Goal: Information Seeking & Learning: Find specific page/section

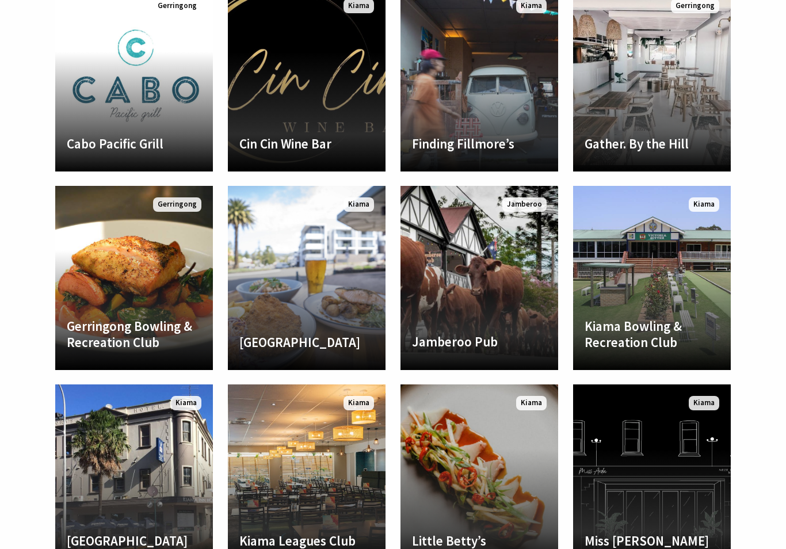
scroll to position [703, 0]
click at [481, 334] on h4 "Jamberoo Pub" at bounding box center [479, 342] width 135 height 16
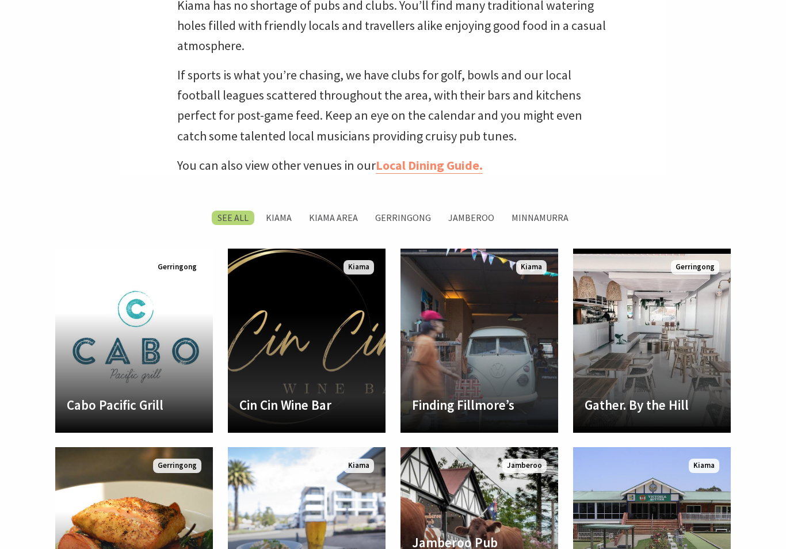
scroll to position [442, 0]
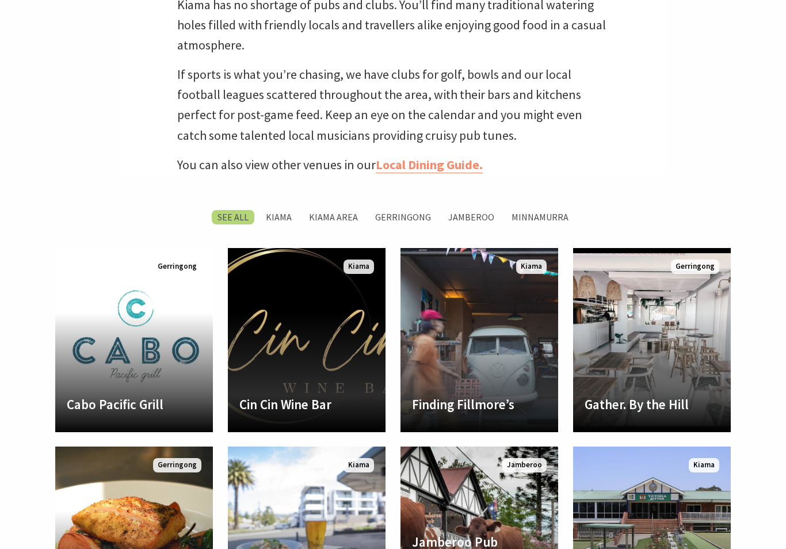
click at [281, 224] on label "Kiama" at bounding box center [278, 217] width 37 height 14
click at [0, 0] on input "Kiama" at bounding box center [0, 0] width 0 height 0
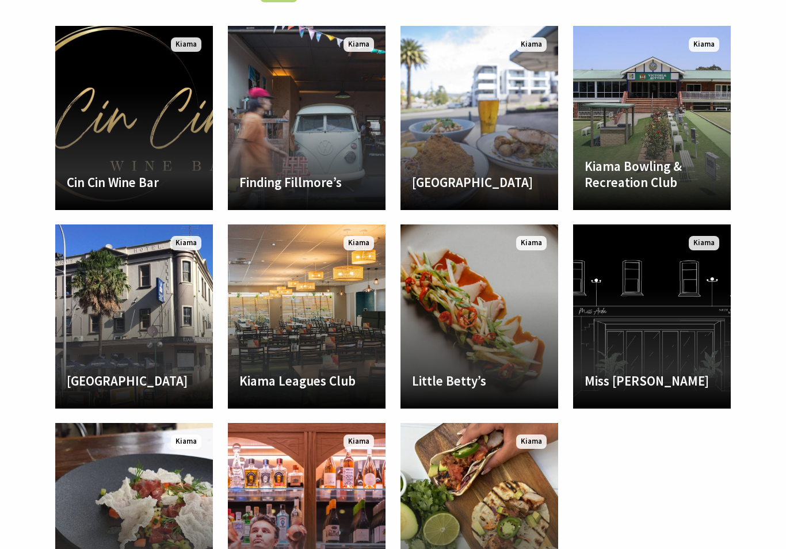
scroll to position [398, 783]
click at [510, 135] on link "Another Image Used Grand Hotel Kiama Established 1891 the hotel is steeped in h…" at bounding box center [479, 118] width 158 height 184
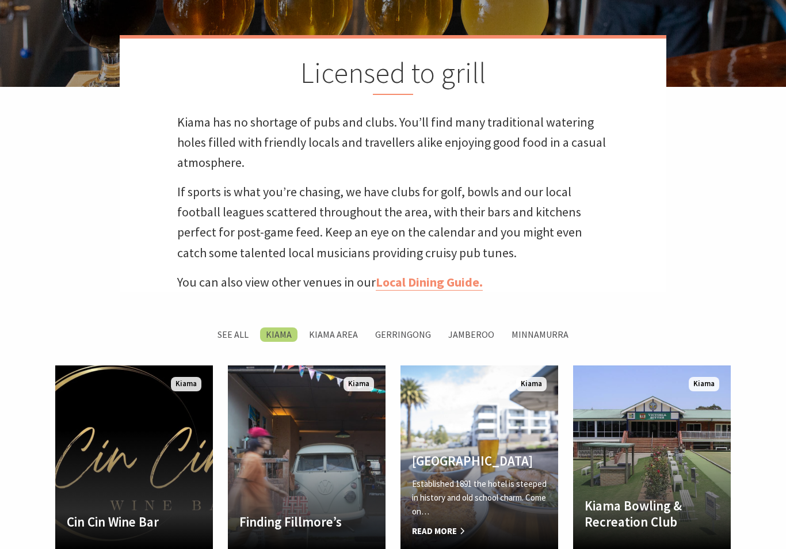
scroll to position [327, 0]
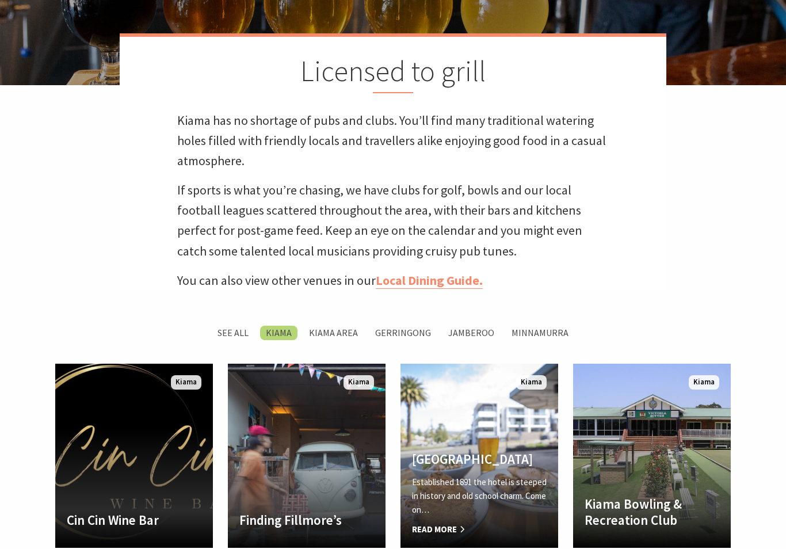
click at [341, 340] on label "Kiama Area" at bounding box center [333, 333] width 60 height 14
click at [0, 0] on input "Kiama Area" at bounding box center [0, 0] width 0 height 0
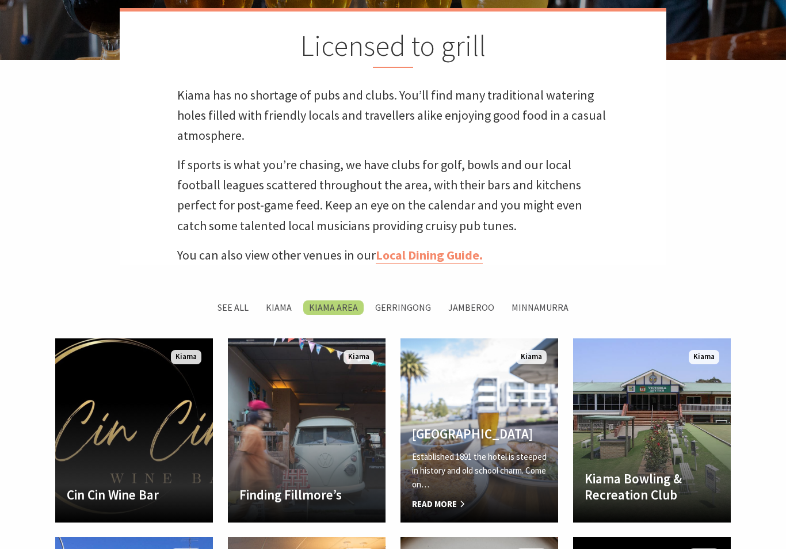
scroll to position [357, 0]
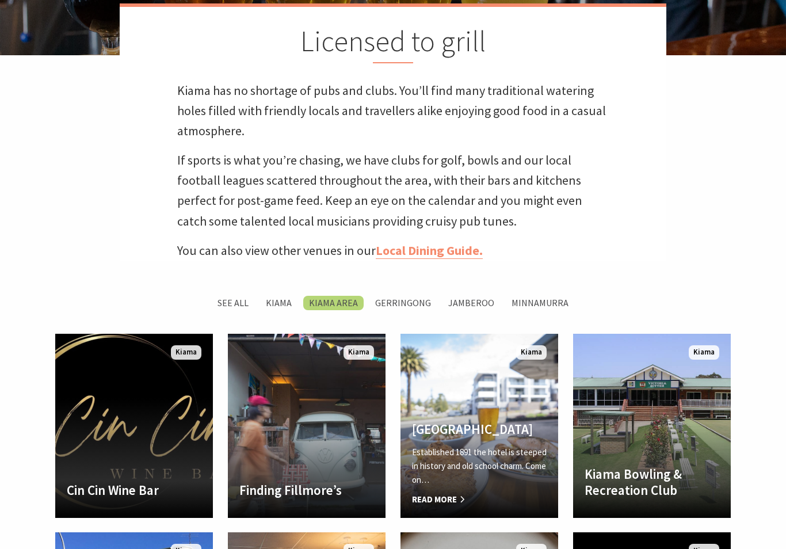
click at [537, 310] on label "Minnamurra" at bounding box center [540, 303] width 68 height 14
click at [0, 0] on input "Minnamurra" at bounding box center [0, 0] width 0 height 0
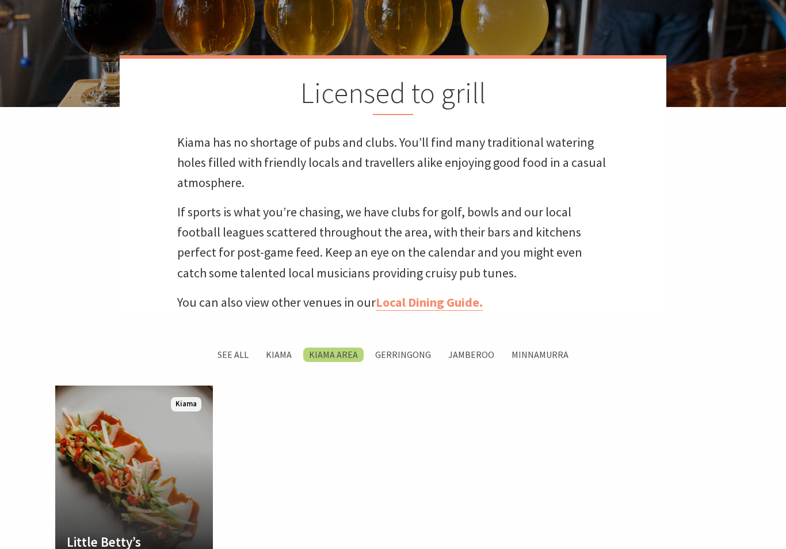
scroll to position [299, 0]
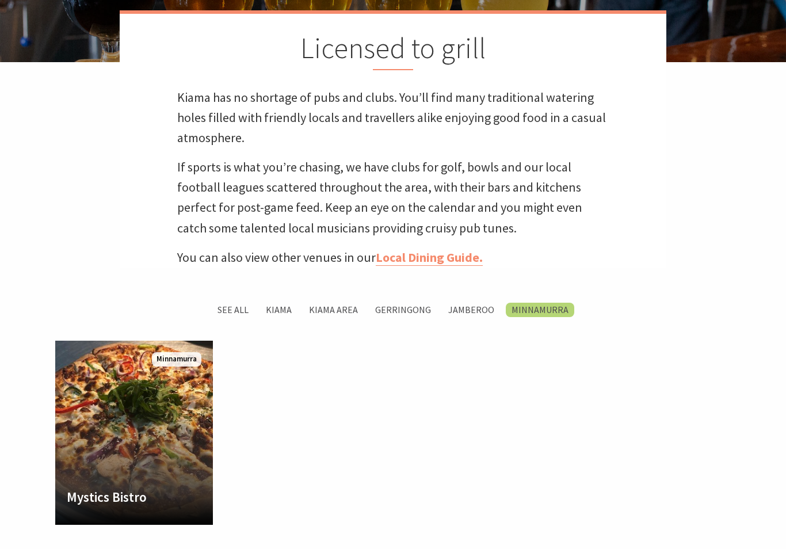
scroll to position [354, 0]
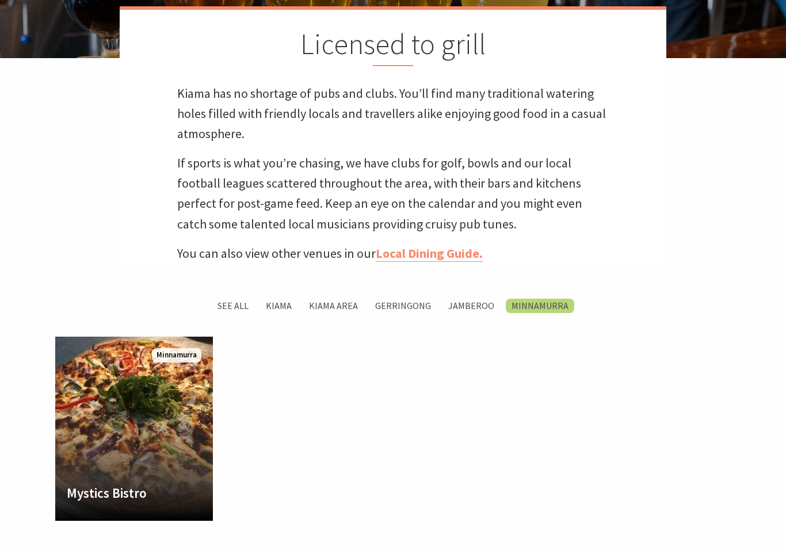
click at [468, 311] on label "Jamberoo" at bounding box center [471, 306] width 58 height 14
click at [0, 0] on input "Jamberoo" at bounding box center [0, 0] width 0 height 0
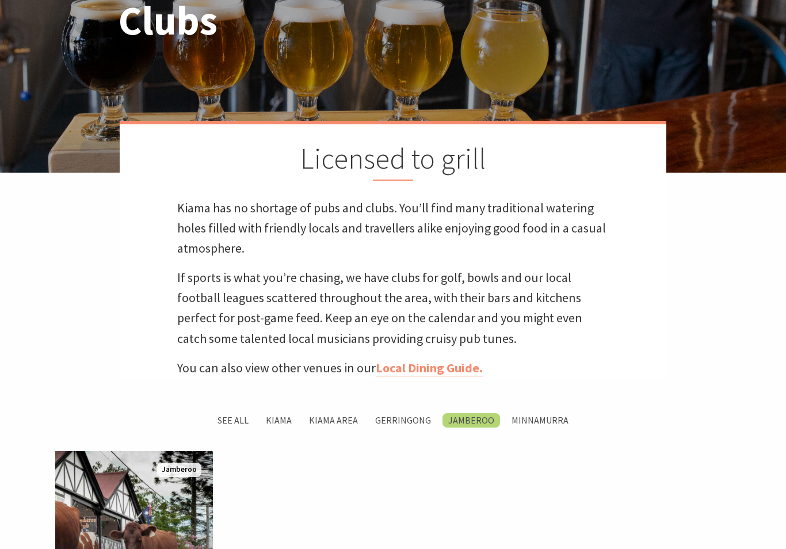
scroll to position [238, 0]
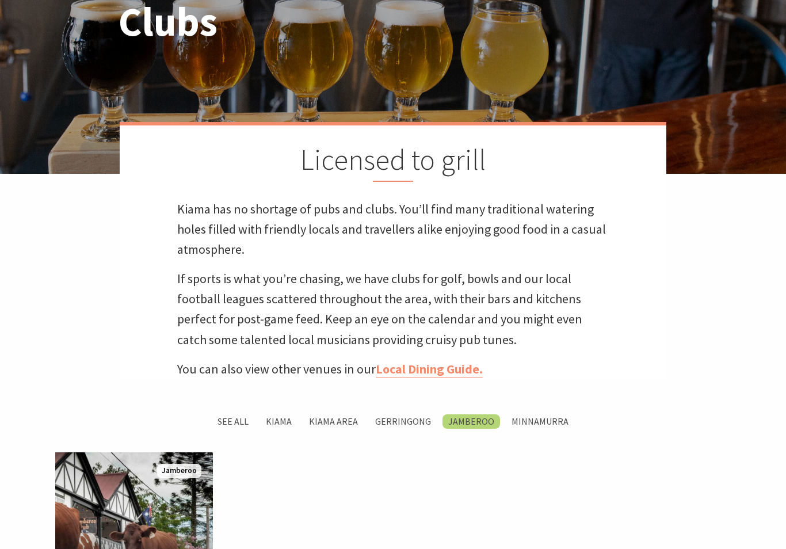
click at [288, 426] on label "Kiama" at bounding box center [278, 422] width 37 height 14
click at [0, 0] on input "Kiama" at bounding box center [0, 0] width 0 height 0
